Goal: Task Accomplishment & Management: Use online tool/utility

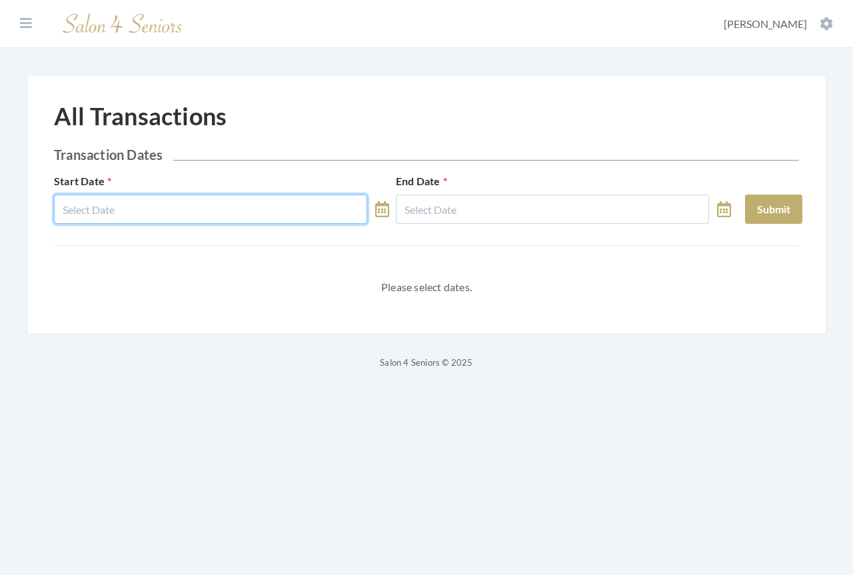
click at [261, 0] on input "text" at bounding box center [210, 208] width 313 height 29
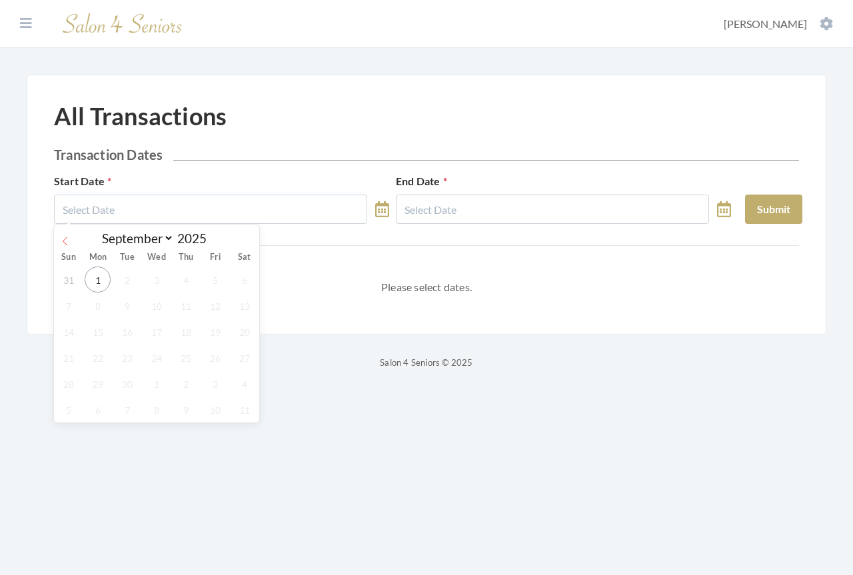
click at [61, 0] on icon at bounding box center [65, 240] width 9 height 9
select select "7"
click at [213, 0] on span "1" at bounding box center [215, 279] width 26 height 26
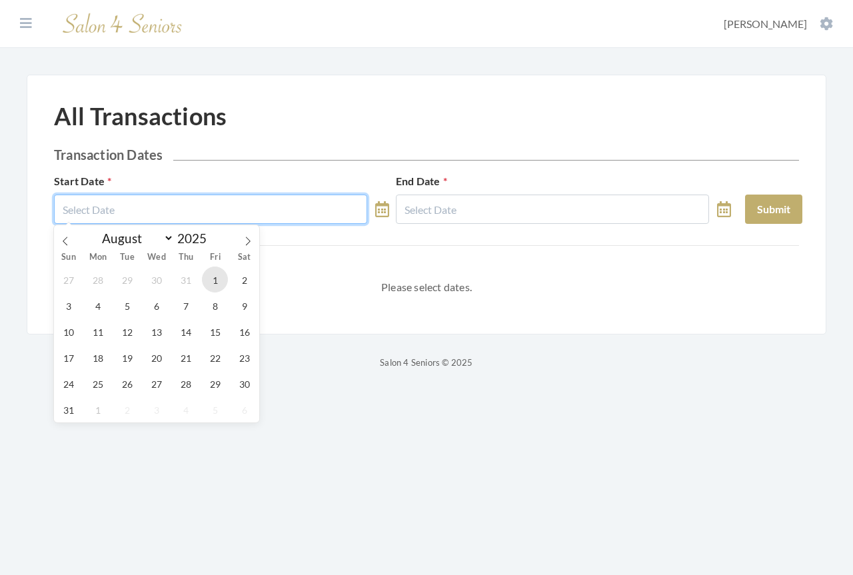
type input "[DATE]"
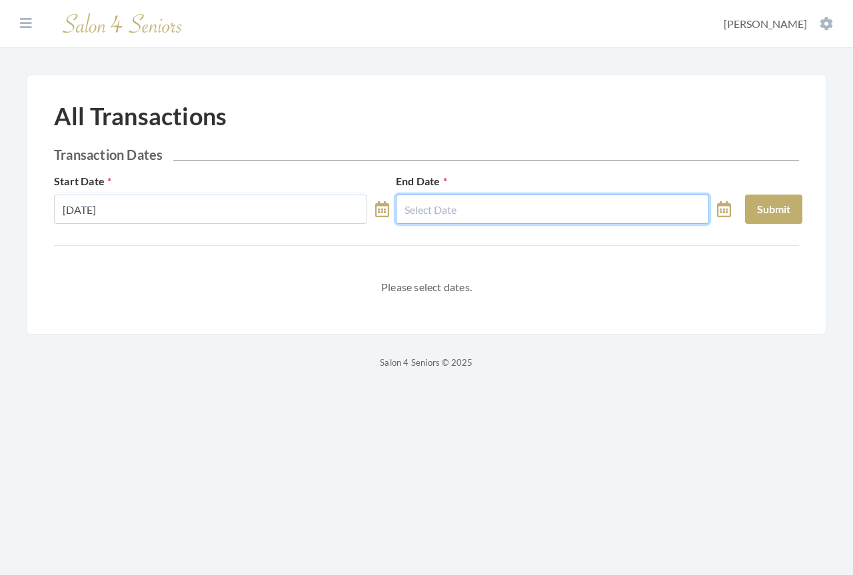
click at [322, 0] on input "text" at bounding box center [552, 208] width 313 height 29
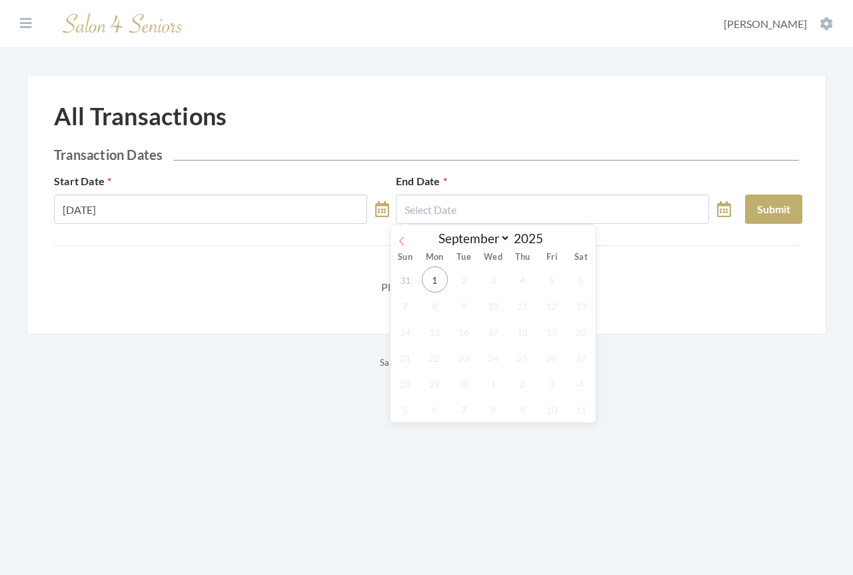
click at [322, 0] on icon at bounding box center [401, 240] width 9 height 9
select select "7"
click at [322, 0] on span "31" at bounding box center [405, 409] width 26 height 26
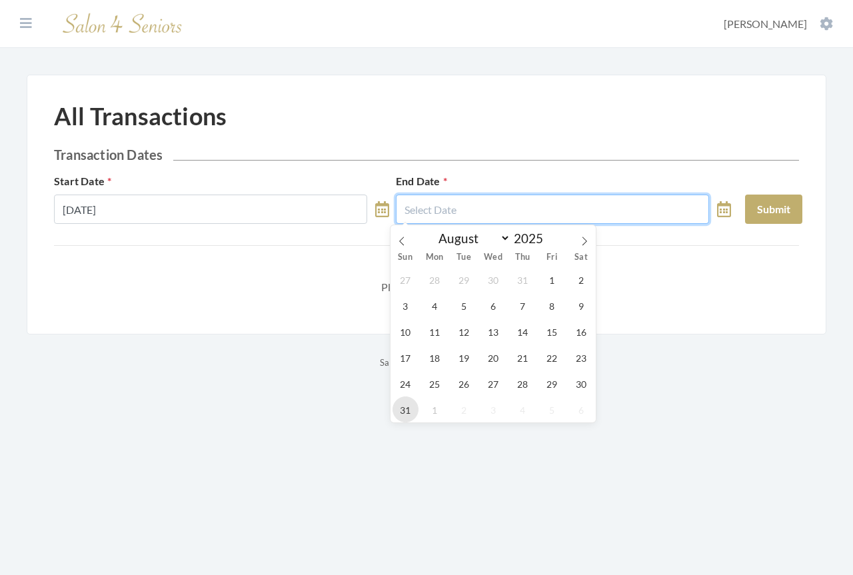
type input "[DATE]"
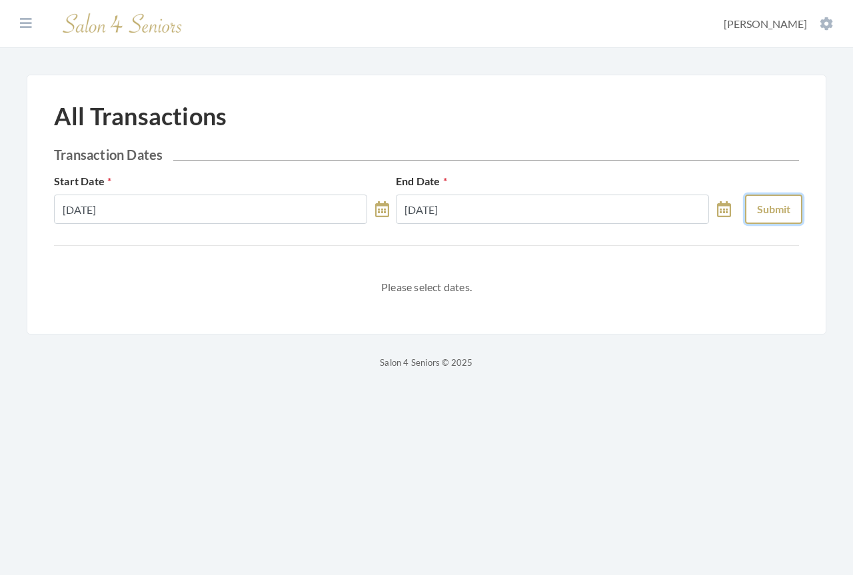
click at [322, 0] on button "Submit" at bounding box center [773, 208] width 57 height 29
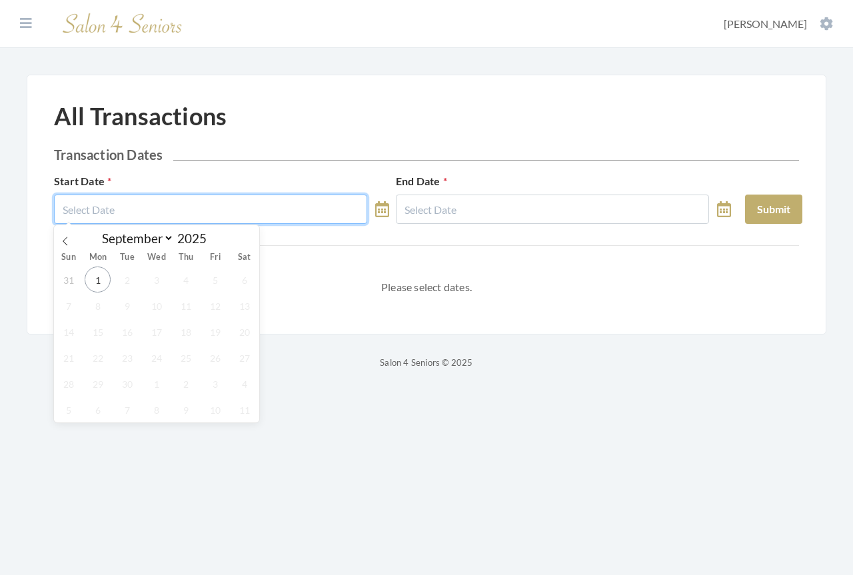
click at [226, 210] on input "text" at bounding box center [210, 208] width 313 height 29
click at [67, 246] on span at bounding box center [65, 236] width 23 height 23
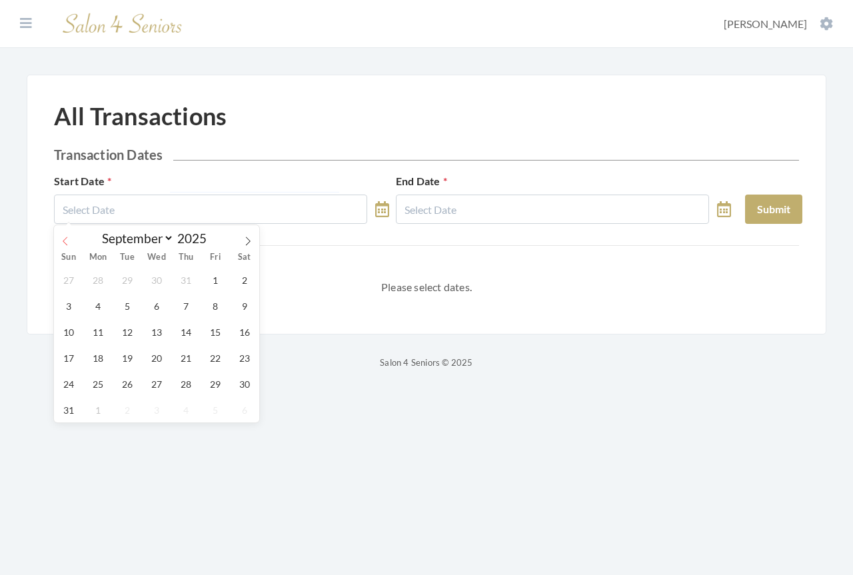
select select "7"
click at [214, 282] on span "1" at bounding box center [215, 279] width 26 height 26
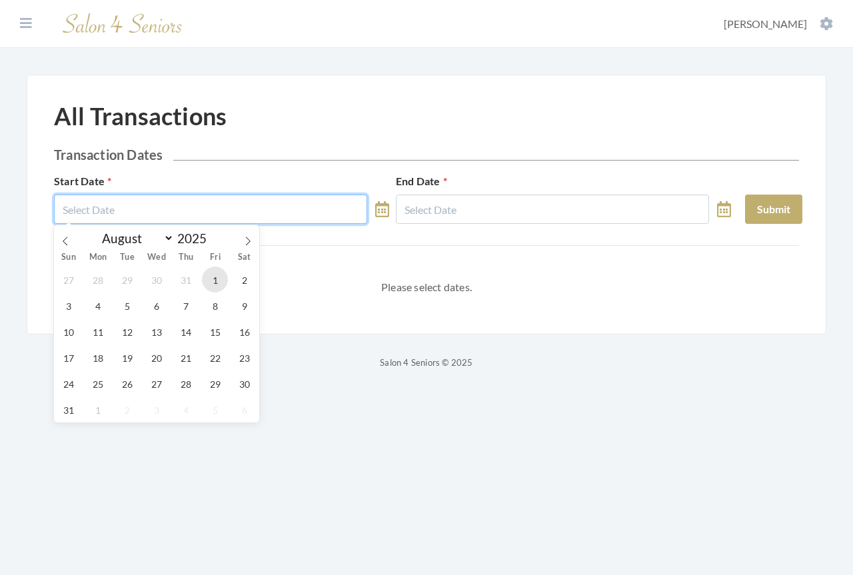
type input "[DATE]"
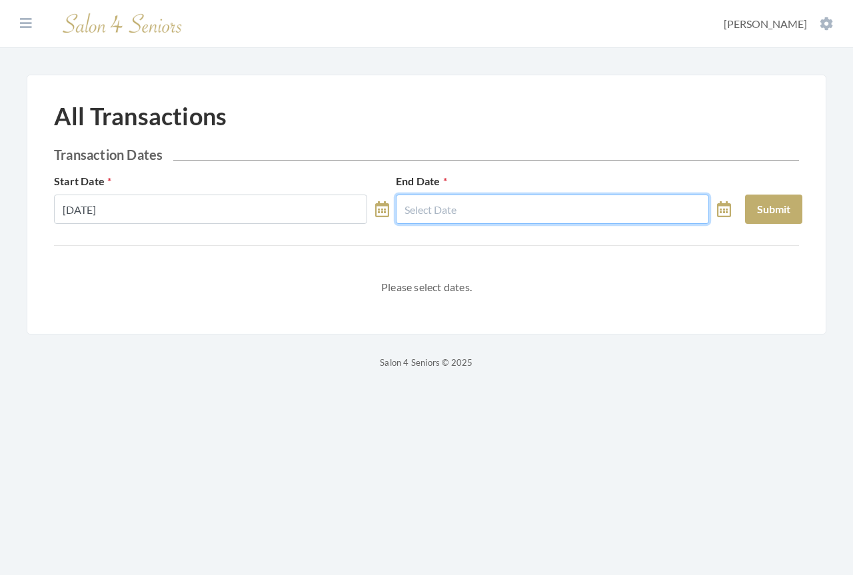
click at [442, 213] on input "text" at bounding box center [552, 208] width 313 height 29
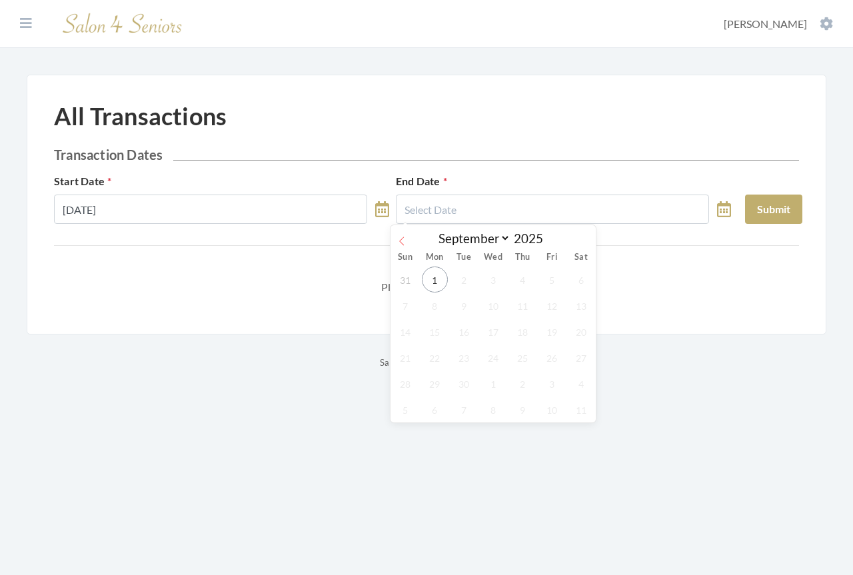
click at [404, 243] on icon at bounding box center [401, 240] width 9 height 9
select select "7"
click at [405, 412] on span "31" at bounding box center [405, 409] width 26 height 26
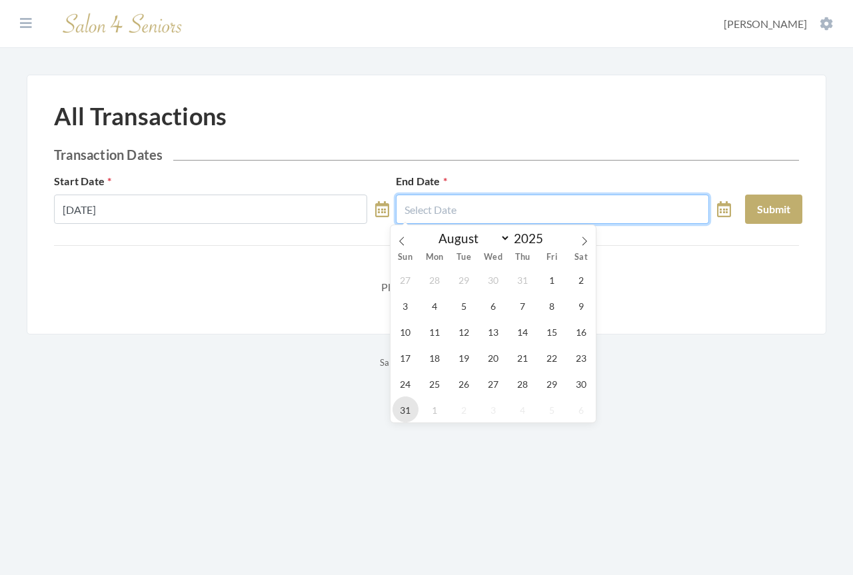
type input "[DATE]"
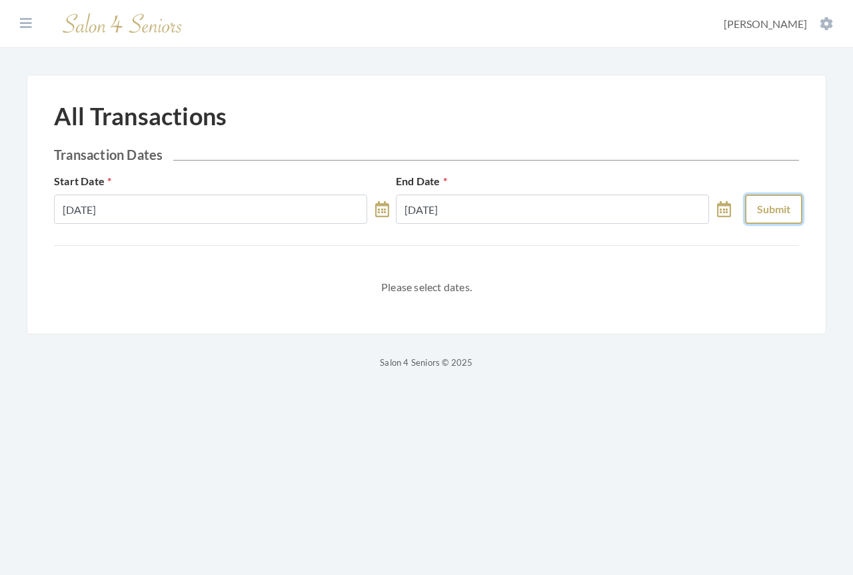
click at [775, 213] on button "Submit" at bounding box center [773, 208] width 57 height 29
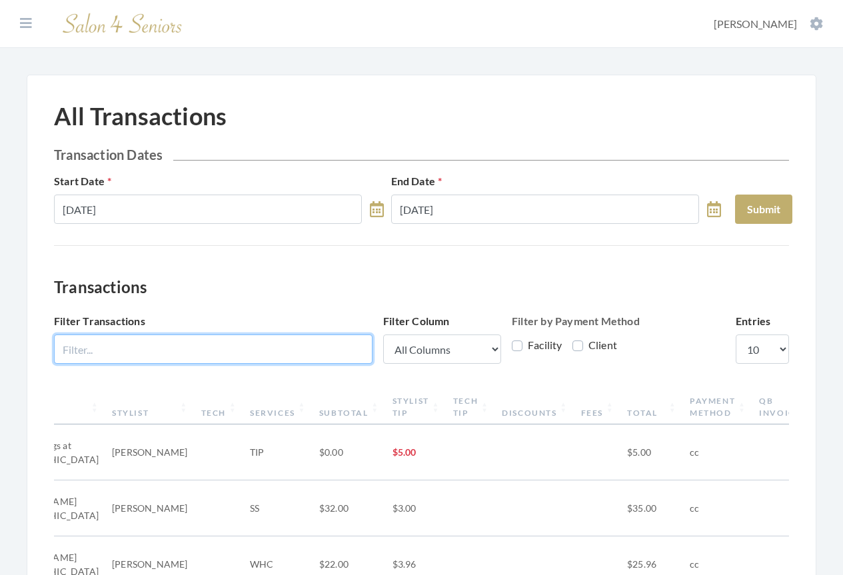
click at [176, 348] on input "Filter Transactions" at bounding box center [213, 348] width 318 height 29
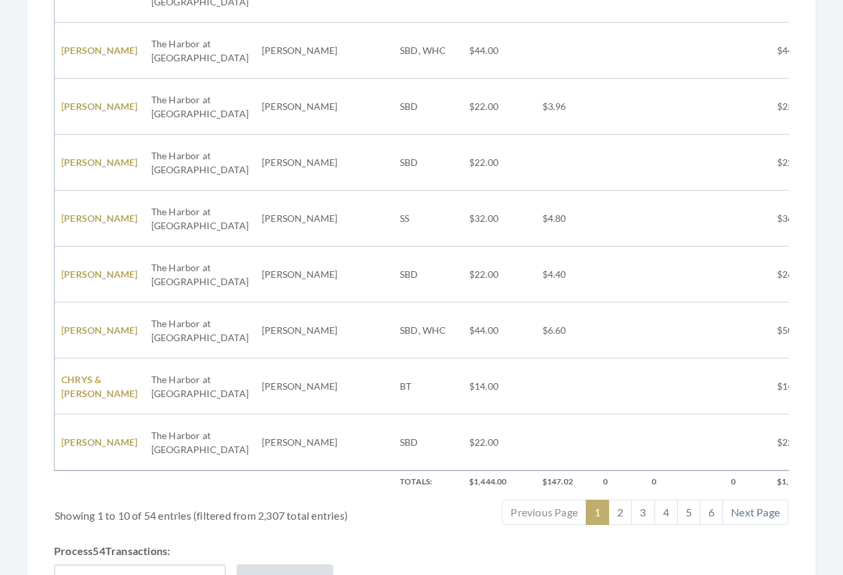
type input "HARBOR AT"
click at [121, 564] on button "Generate QuickBooks Invoices" at bounding box center [140, 578] width 172 height 29
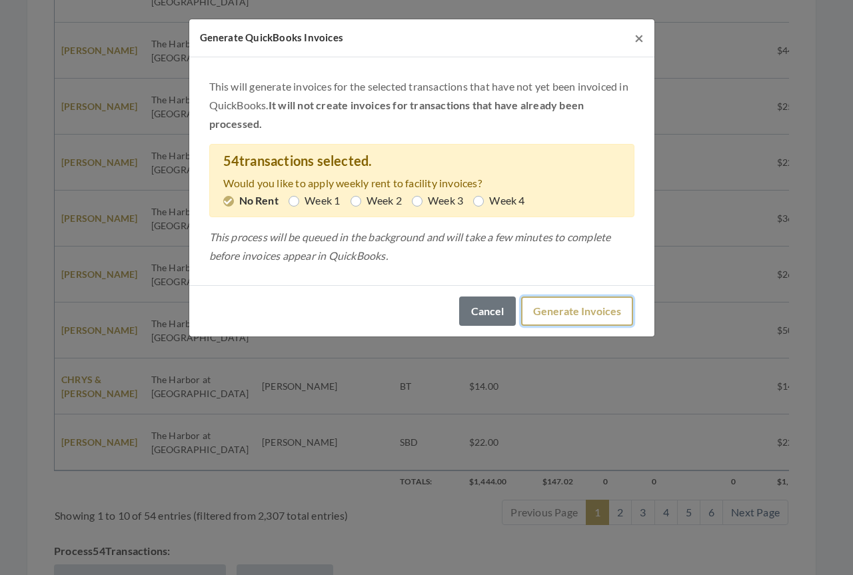
click at [551, 314] on button "Generate Invoices" at bounding box center [577, 310] width 112 height 29
